Goal: Participate in discussion: Engage in conversation with other users on a specific topic

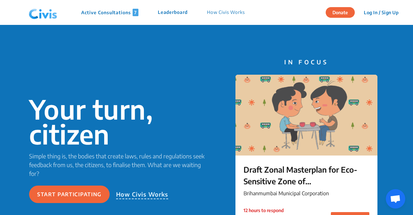
scroll to position [1295, 0]
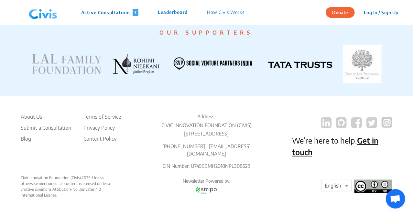
click at [104, 9] on p "Active Consultations 7" at bounding box center [109, 12] width 57 height 7
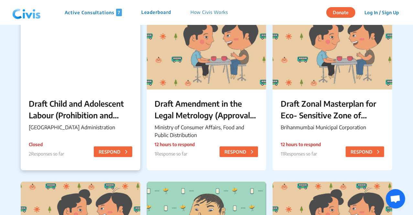
scroll to position [74, 0]
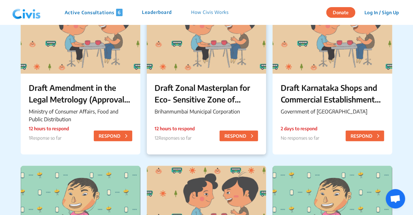
scroll to position [103, 0]
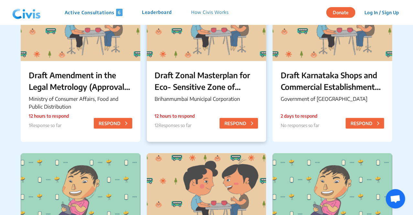
click at [178, 96] on p "Brihanmumbai Municipal Corporation" at bounding box center [206, 99] width 103 height 8
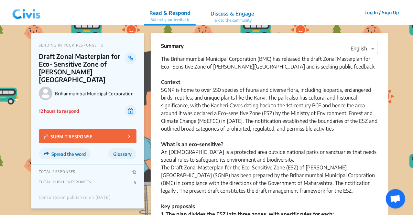
click at [165, 74] on div "The Brihanmumbai Municipal Corporation (BMC) has released the draft Zonal Maste…" at bounding box center [269, 70] width 217 height 31
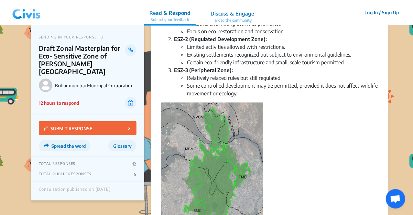
scroll to position [154, 0]
